Goal: Task Accomplishment & Management: Manage account settings

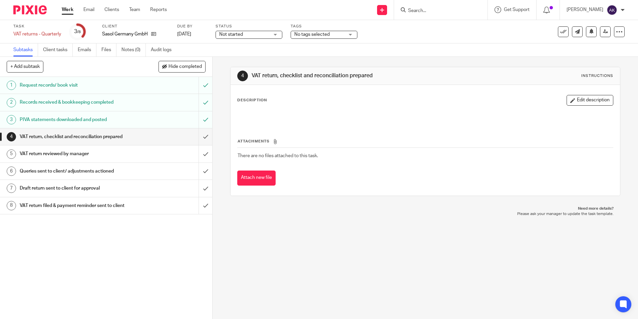
click at [75, 149] on h1 "VAT return reviewed by manager" at bounding box center [77, 154] width 115 height 10
click at [587, 98] on button "Edit description" at bounding box center [590, 100] width 47 height 11
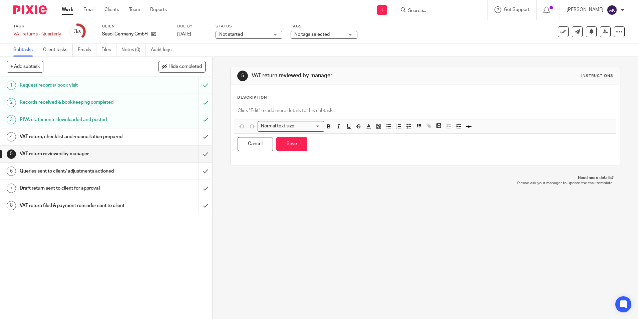
click at [291, 111] on p at bounding box center [425, 110] width 375 height 7
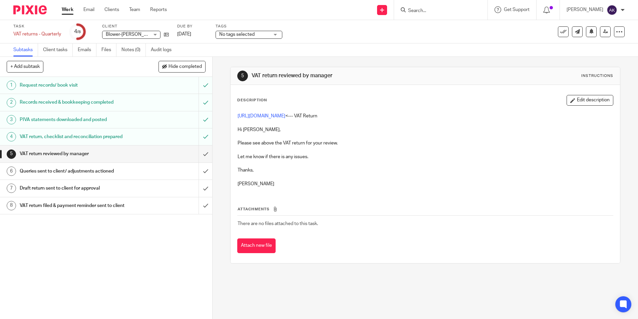
click at [425, 10] on input "Search" at bounding box center [438, 11] width 60 height 6
type input "sasol"
click at [427, 24] on link at bounding box center [447, 26] width 83 height 10
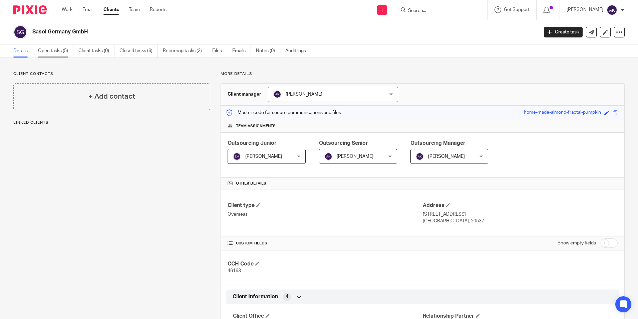
click at [58, 50] on link "Open tasks (5)" at bounding box center [55, 50] width 35 height 13
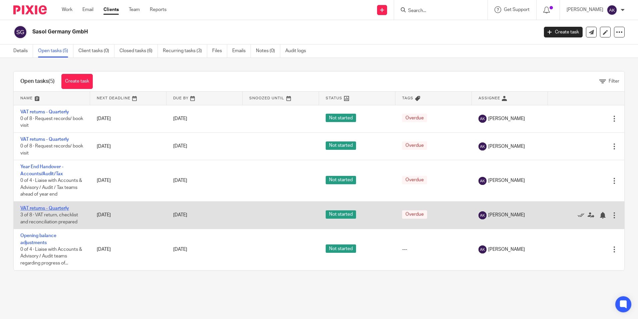
click at [53, 208] on link "VAT returns - Quarterly" at bounding box center [44, 208] width 49 height 5
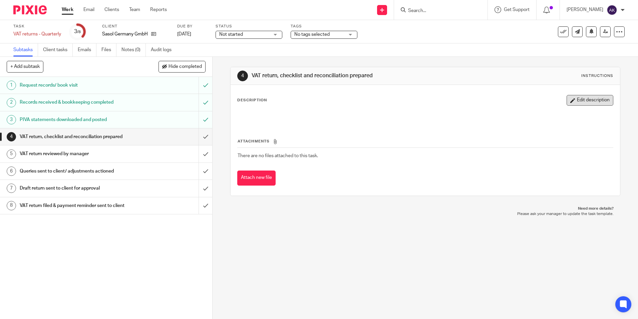
click at [584, 99] on button "Edit description" at bounding box center [590, 100] width 47 height 11
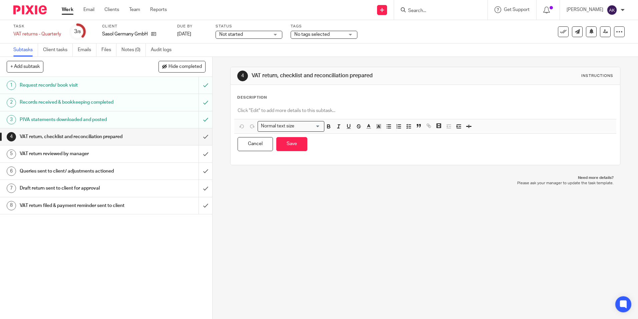
click at [301, 99] on div "Description" at bounding box center [425, 97] width 376 height 5
click at [289, 108] on p at bounding box center [425, 110] width 375 height 7
